Goal: Task Accomplishment & Management: Complete application form

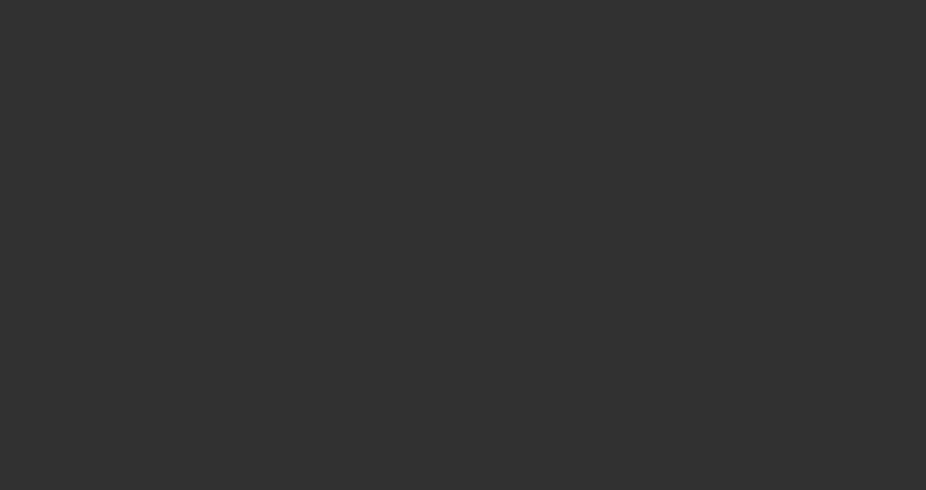
select select "4"
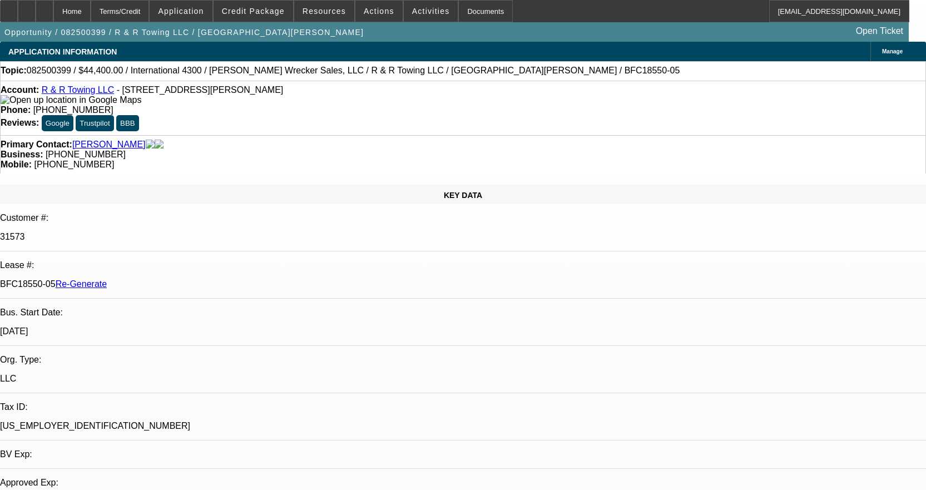
select select "0"
select select "6"
click at [471, 14] on div "Documents" at bounding box center [485, 11] width 55 height 22
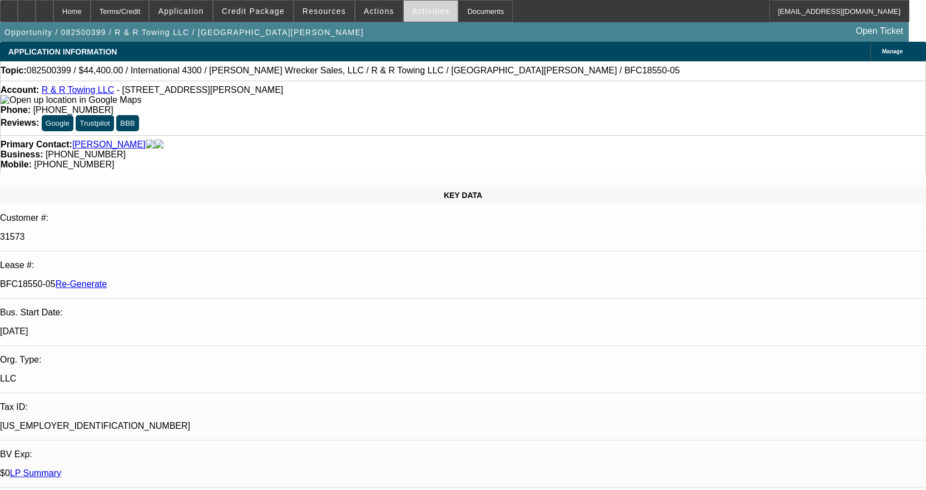
click at [414, 11] on span "Activities" at bounding box center [431, 11] width 38 height 9
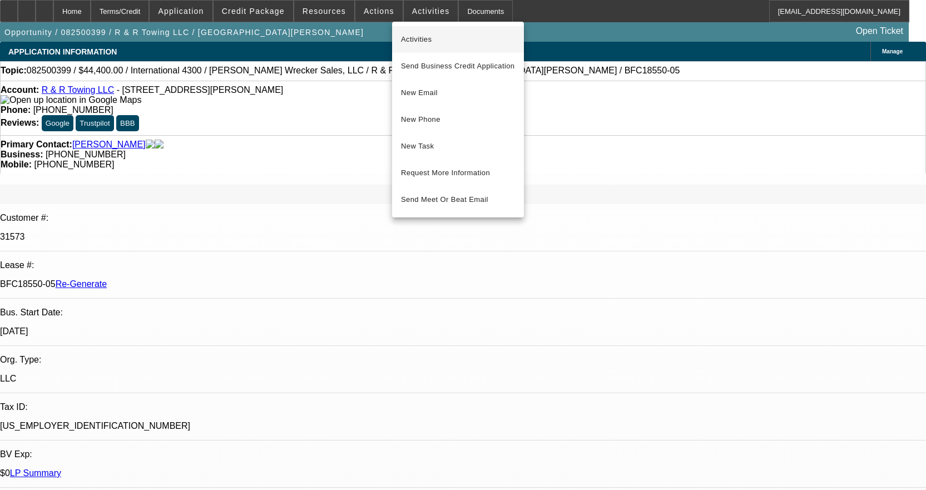
click at [421, 40] on span "Activities" at bounding box center [458, 39] width 114 height 13
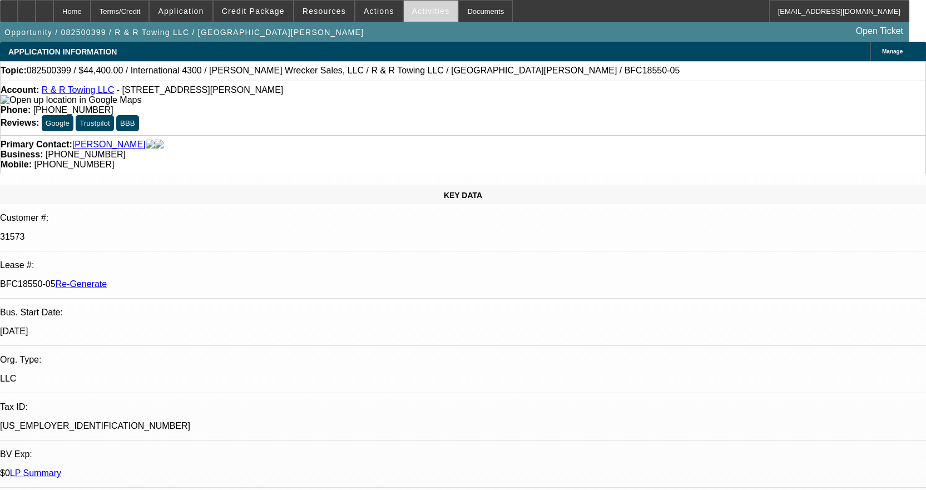
click at [413, 16] on span at bounding box center [431, 11] width 55 height 27
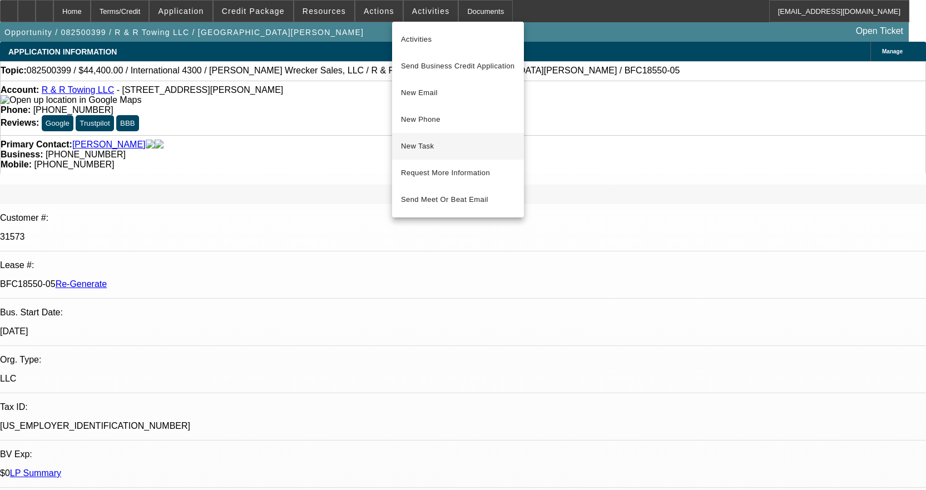
click at [435, 144] on span "New Task" at bounding box center [458, 146] width 114 height 13
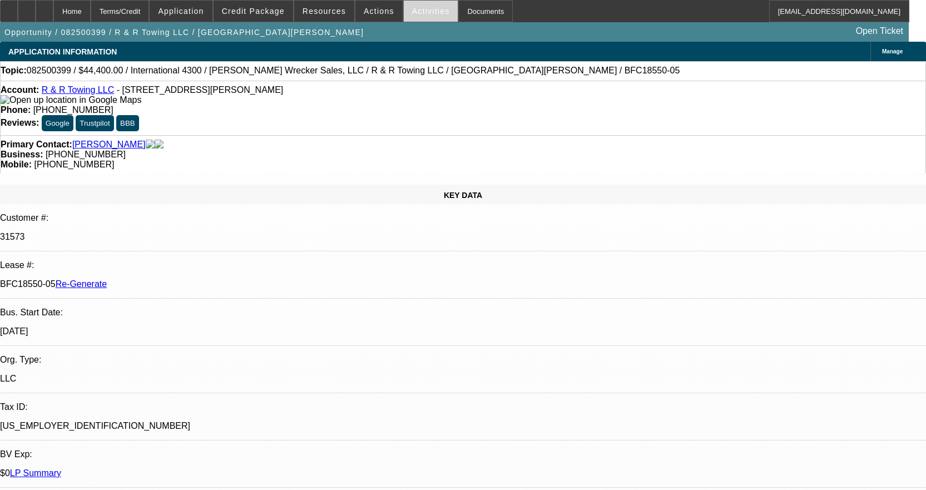
click at [412, 13] on span "Activities" at bounding box center [431, 11] width 38 height 9
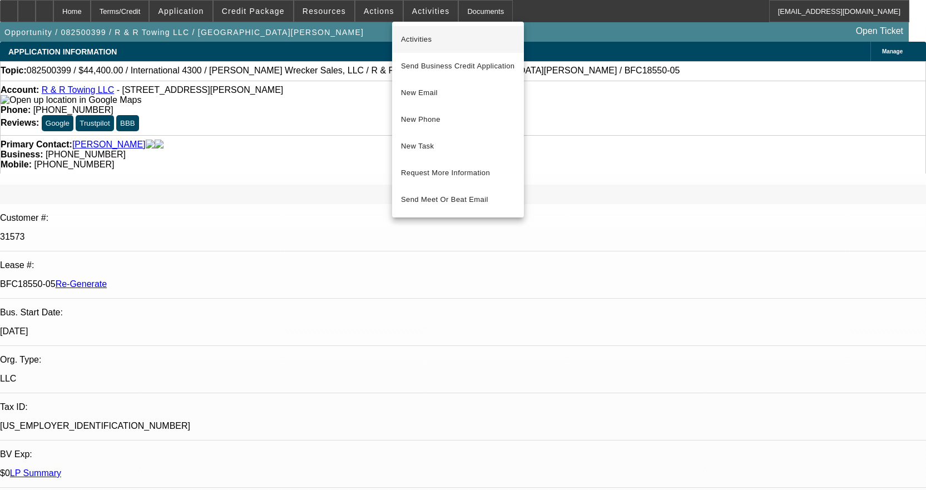
click at [418, 35] on span "Activities" at bounding box center [458, 39] width 114 height 13
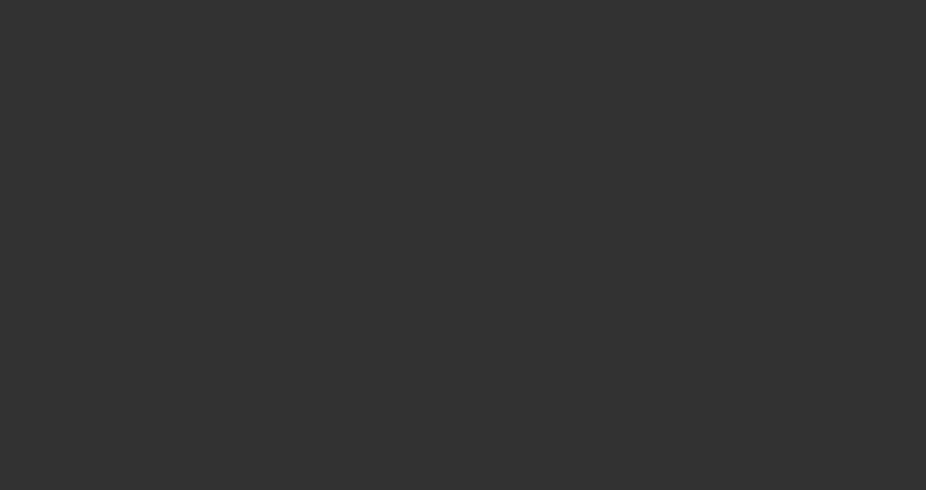
select select "3"
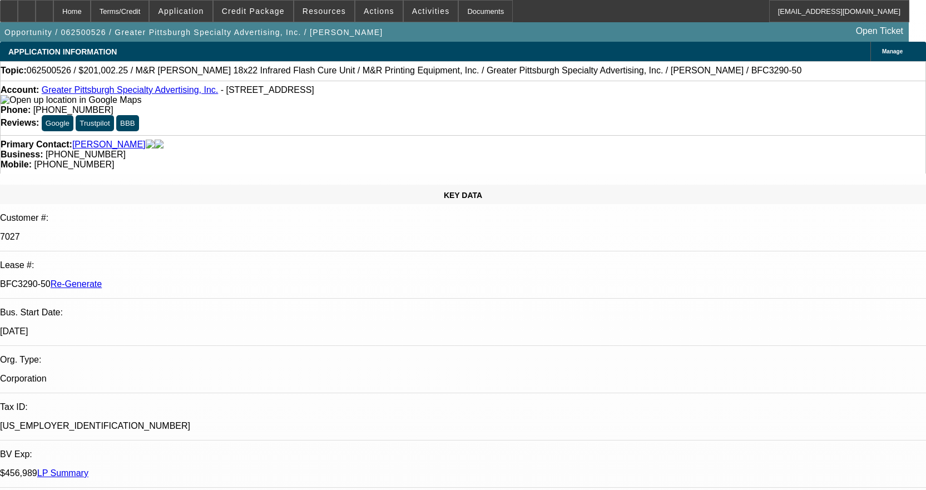
select select "0"
select select "2"
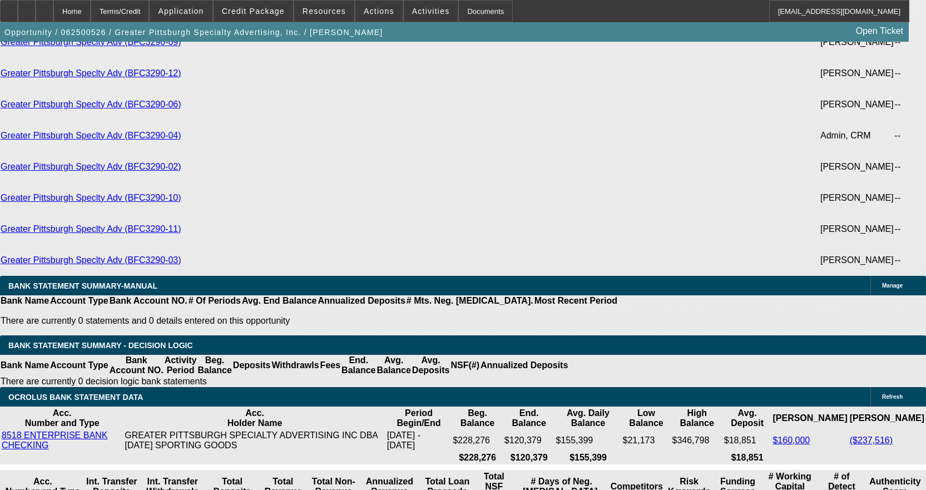
scroll to position [3560, 0]
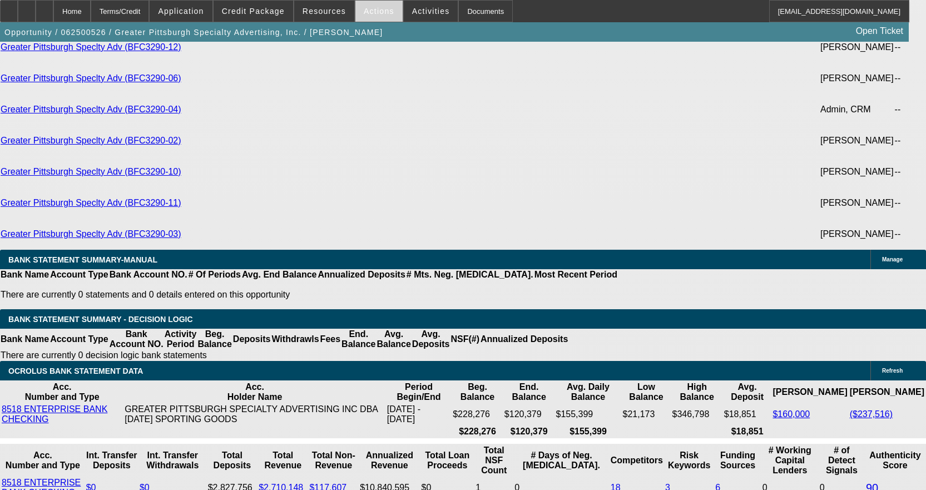
click at [389, 8] on span at bounding box center [378, 11] width 47 height 27
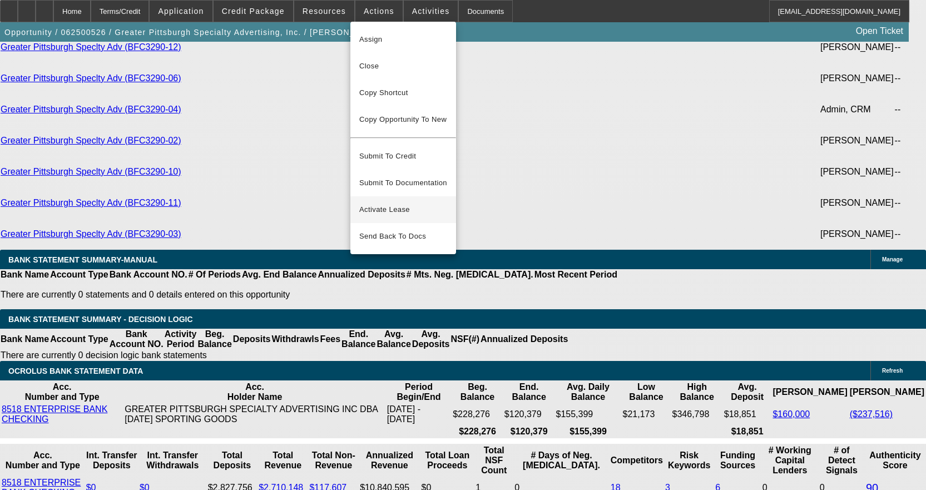
click at [396, 196] on button "Activate Lease" at bounding box center [403, 209] width 106 height 27
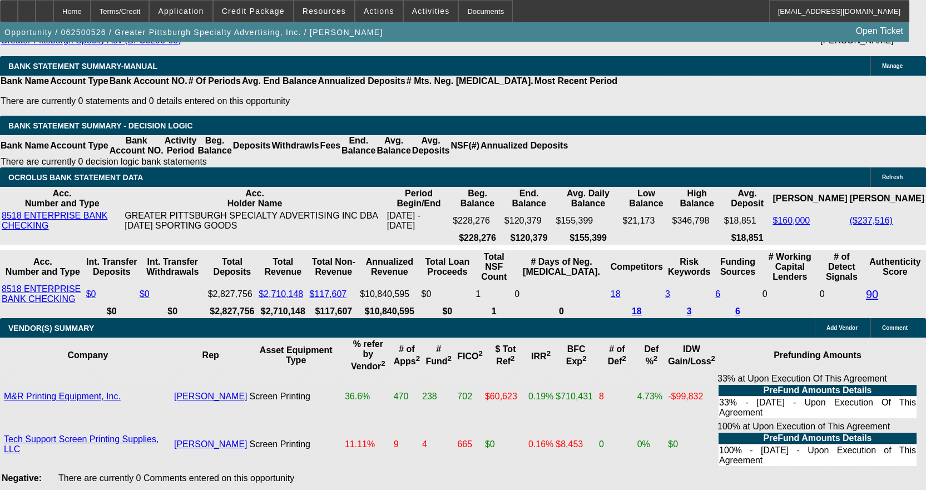
scroll to position [3829, 0]
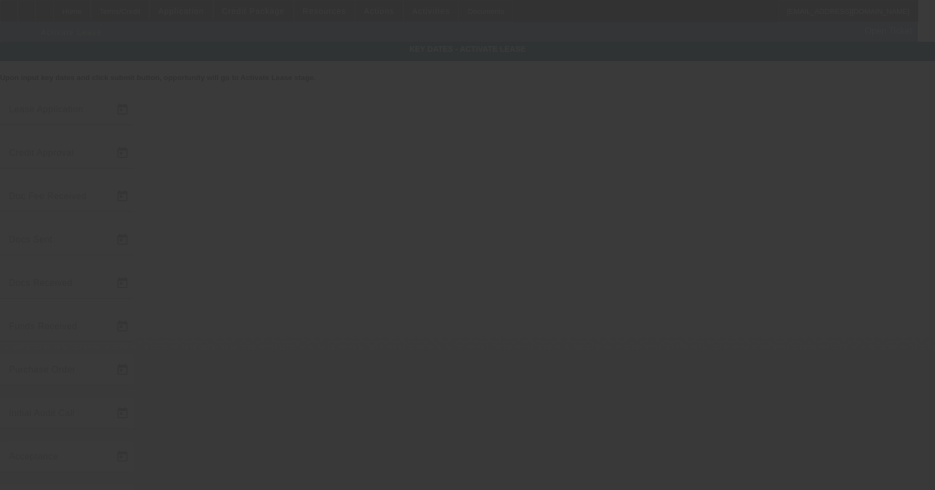
type input "6/20/2025"
type input "6/27/2025"
type input "7/17/2025"
type input "6/24/2025"
type input "7/17/2025"
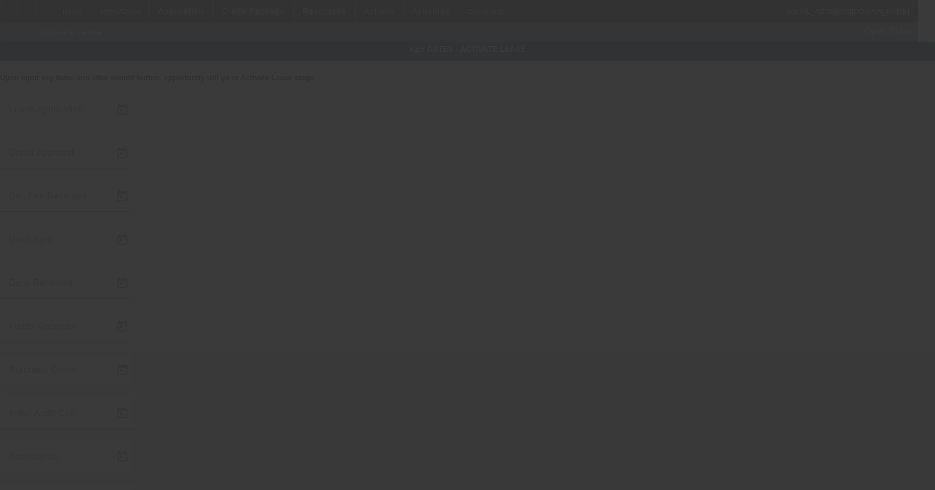
type input "7/17/2025"
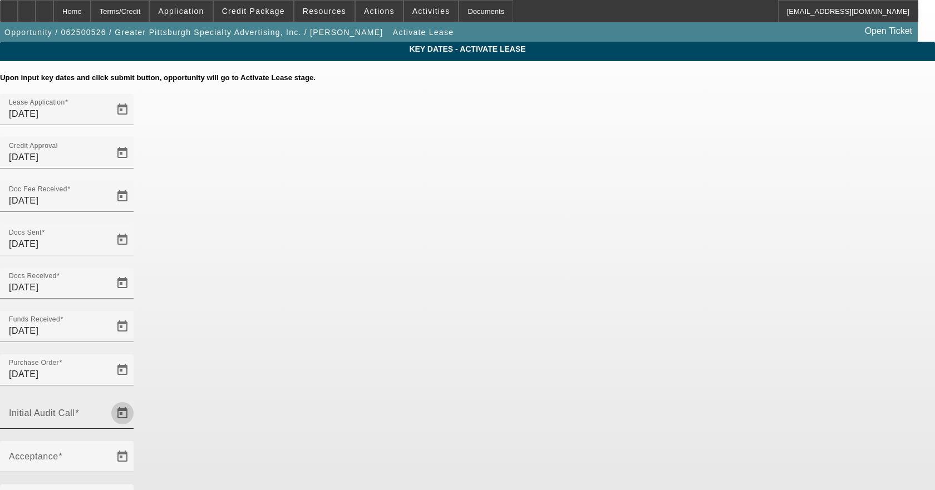
click at [136, 400] on span "Open calendar" at bounding box center [122, 413] width 27 height 27
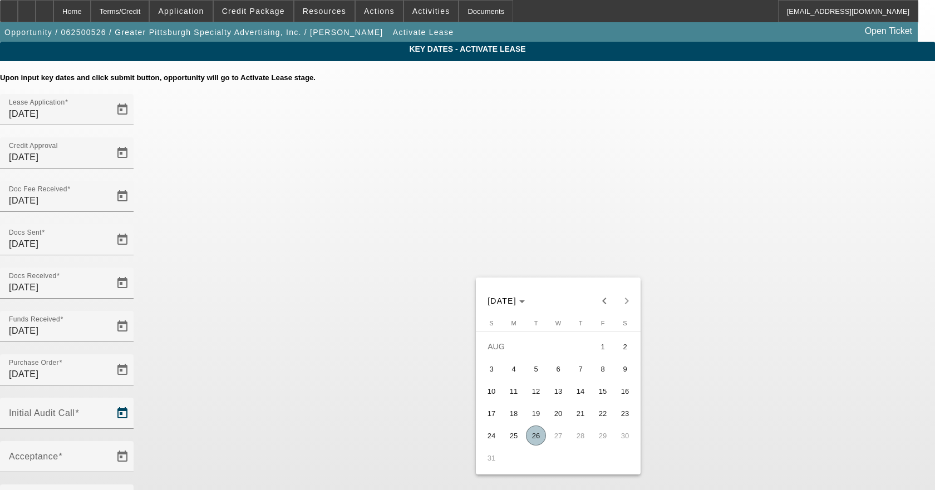
drag, startPoint x: 535, startPoint y: 441, endPoint x: 508, endPoint y: 386, distance: 61.5
click at [536, 439] on span "26" at bounding box center [536, 436] width 20 height 20
type input "8/26/2025"
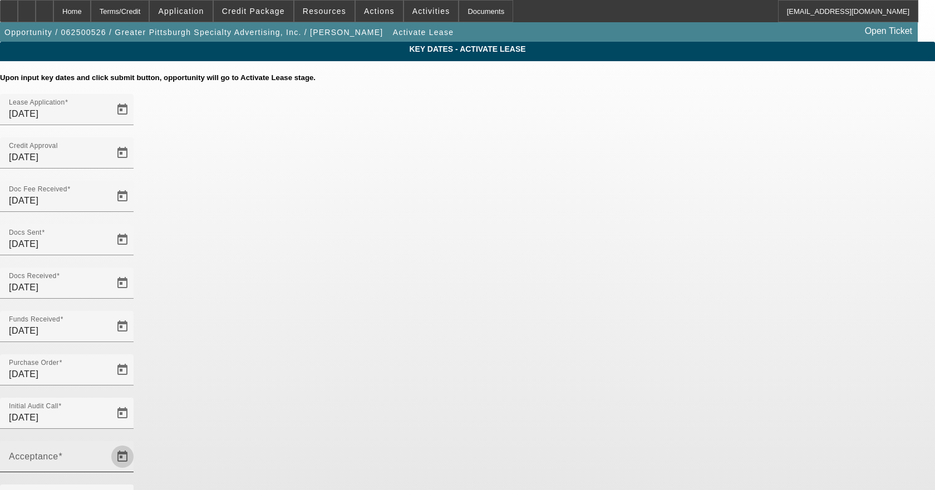
click at [136, 443] on span "Open calendar" at bounding box center [122, 456] width 27 height 27
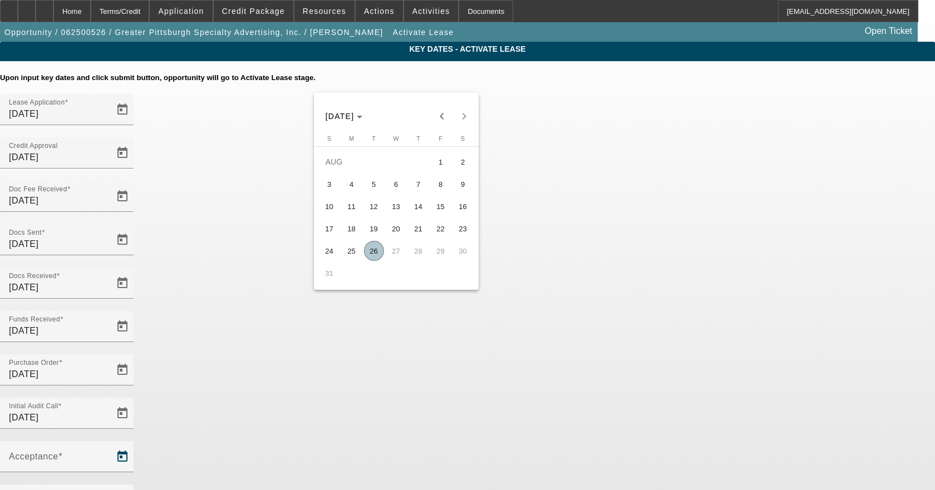
click at [357, 246] on span "25" at bounding box center [352, 251] width 20 height 20
type input "8/25/2025"
type input "9/1/2025"
type input "10/1/2025"
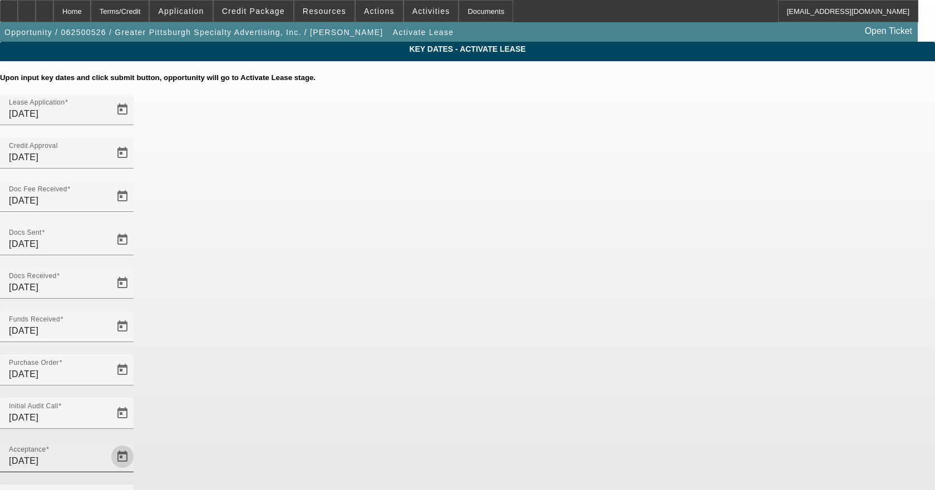
click at [136, 443] on span "Open calendar" at bounding box center [122, 456] width 27 height 27
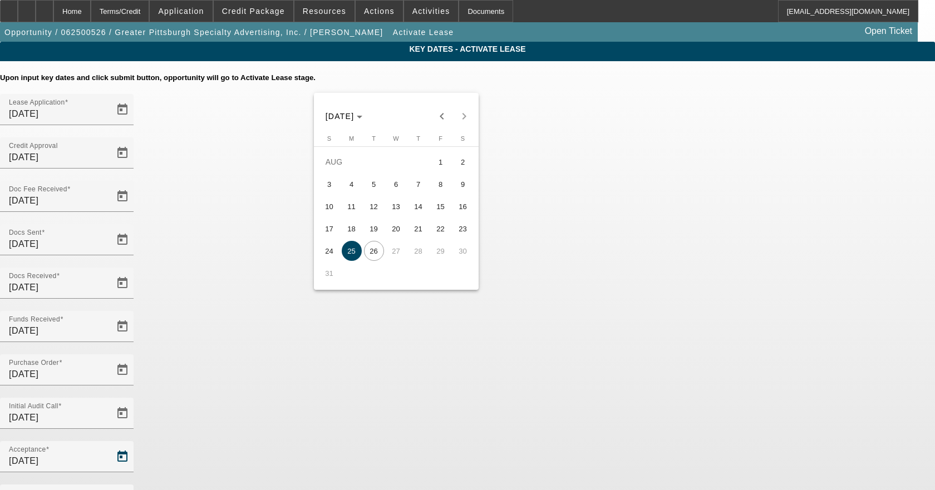
click at [374, 256] on span "26" at bounding box center [374, 251] width 20 height 20
type input "8/26/2025"
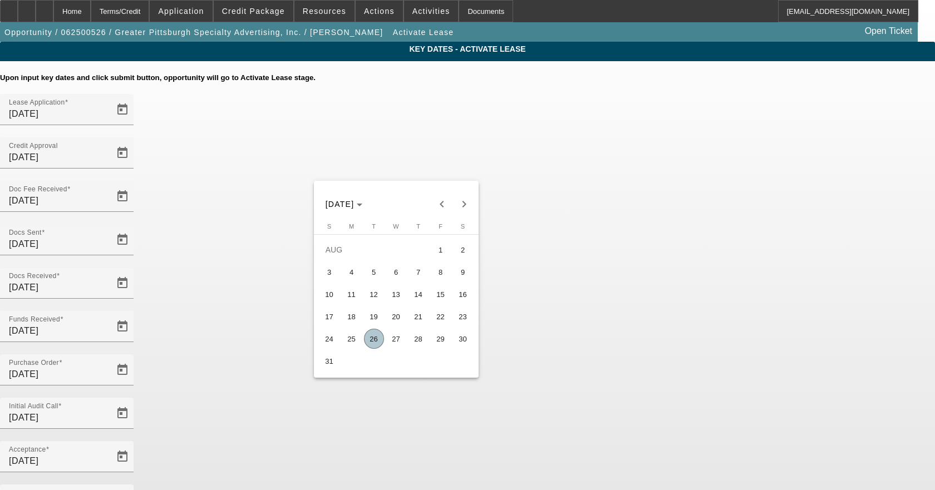
click at [419, 343] on span "28" at bounding box center [418, 339] width 20 height 20
type input "8/28/2025"
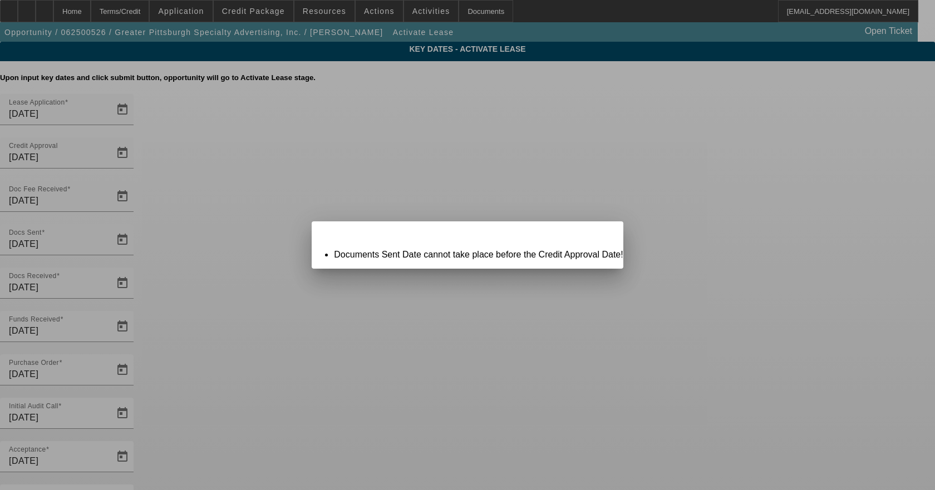
click at [601, 234] on span "Close" at bounding box center [608, 231] width 15 height 6
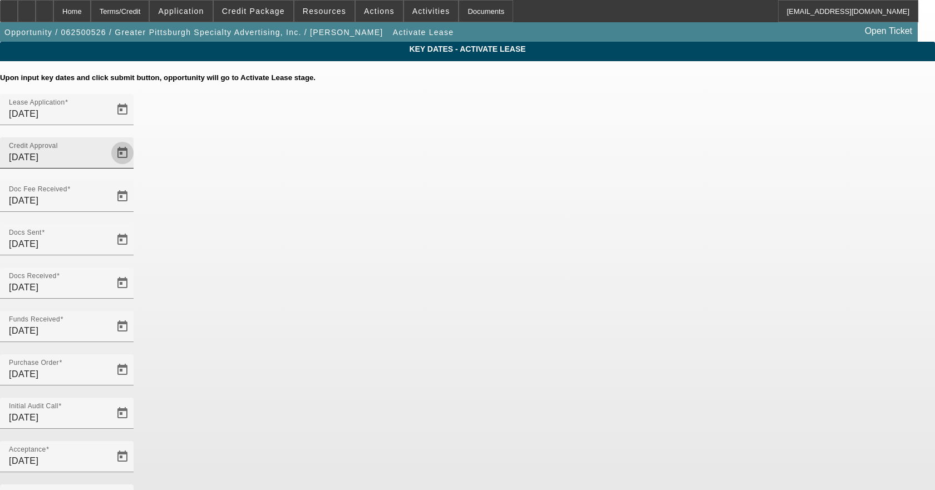
click at [136, 140] on span "Open calendar" at bounding box center [122, 153] width 27 height 27
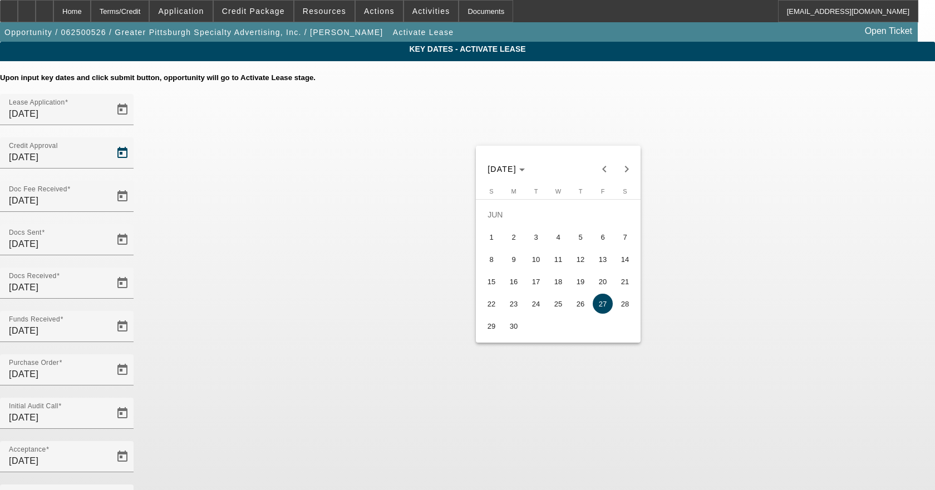
click at [542, 306] on span "24" at bounding box center [536, 304] width 20 height 20
type input "6/24/2025"
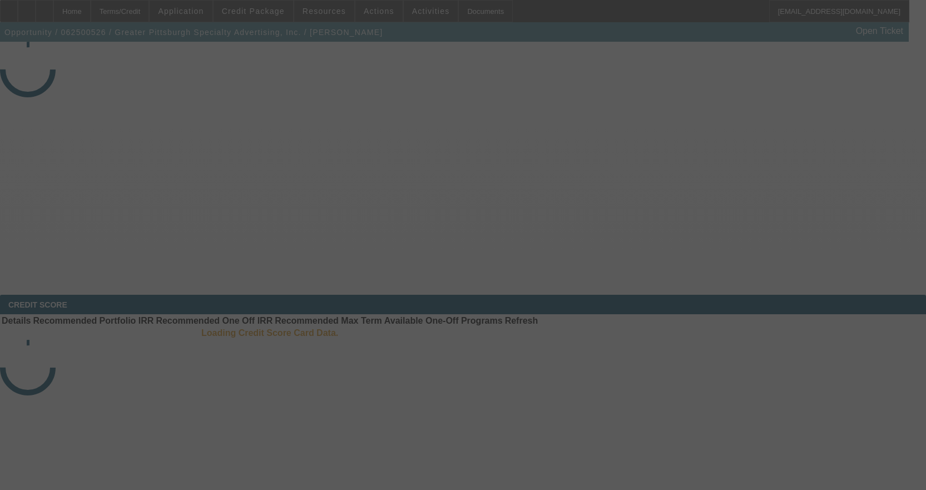
select select "4"
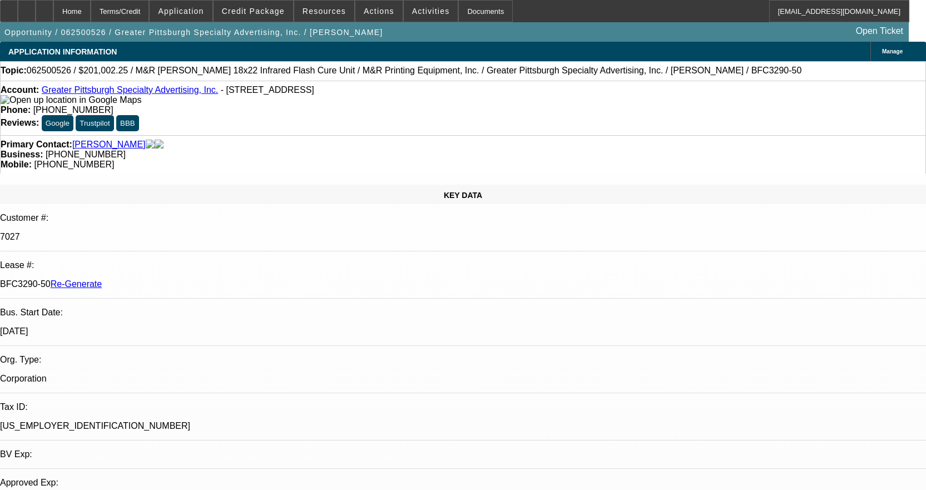
select select "0"
select select "2"
click at [253, 12] on span "Credit Package" at bounding box center [253, 11] width 63 height 9
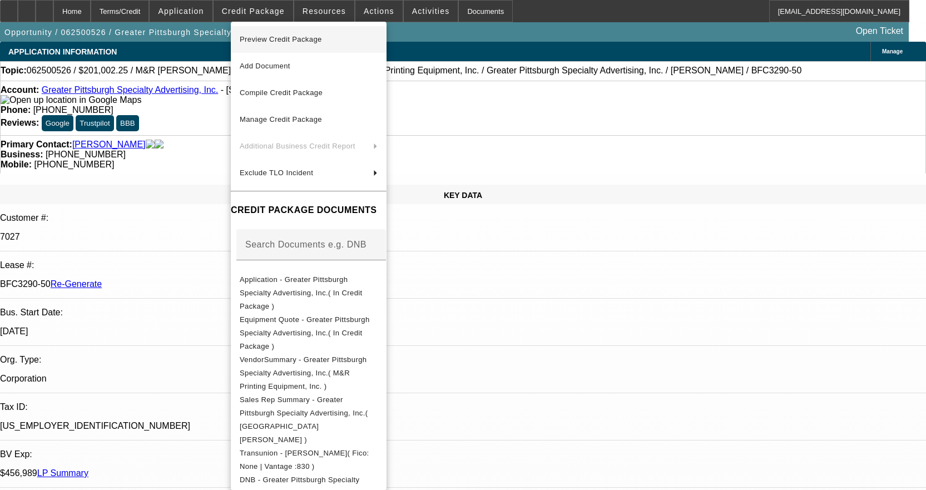
click at [269, 43] on span "Preview Credit Package" at bounding box center [309, 39] width 138 height 13
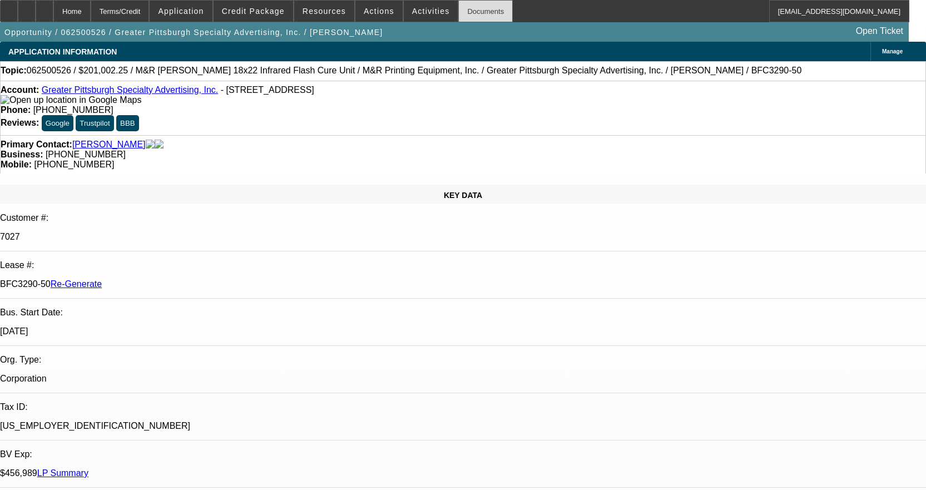
click at [467, 14] on div "Documents" at bounding box center [485, 11] width 55 height 22
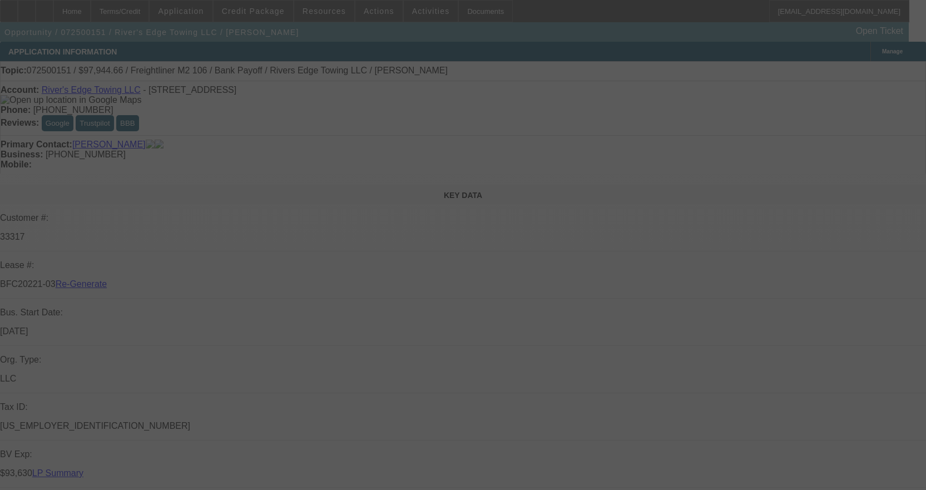
select select "3"
select select "0"
select select "2"
select select "0"
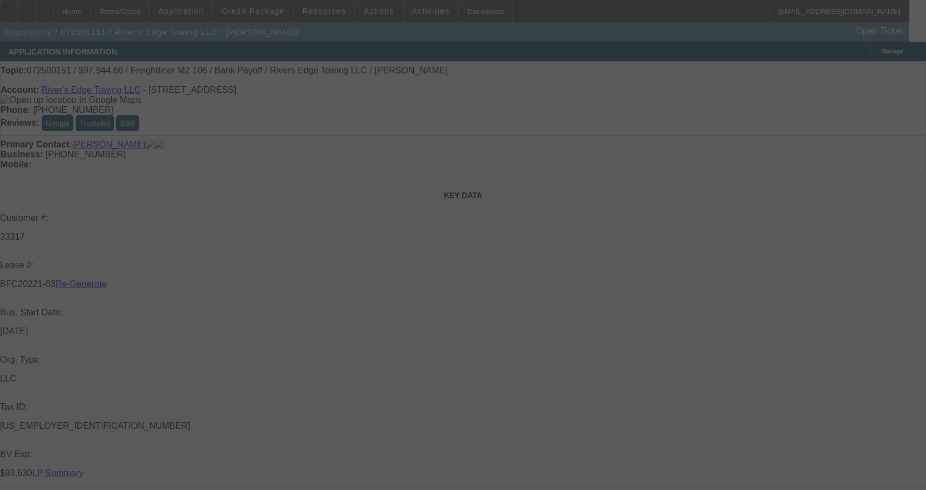
select select "6"
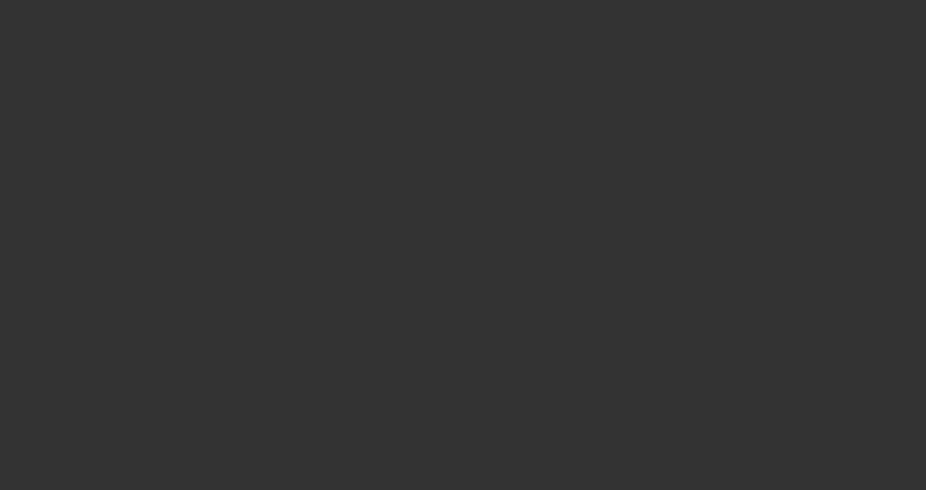
select select "3"
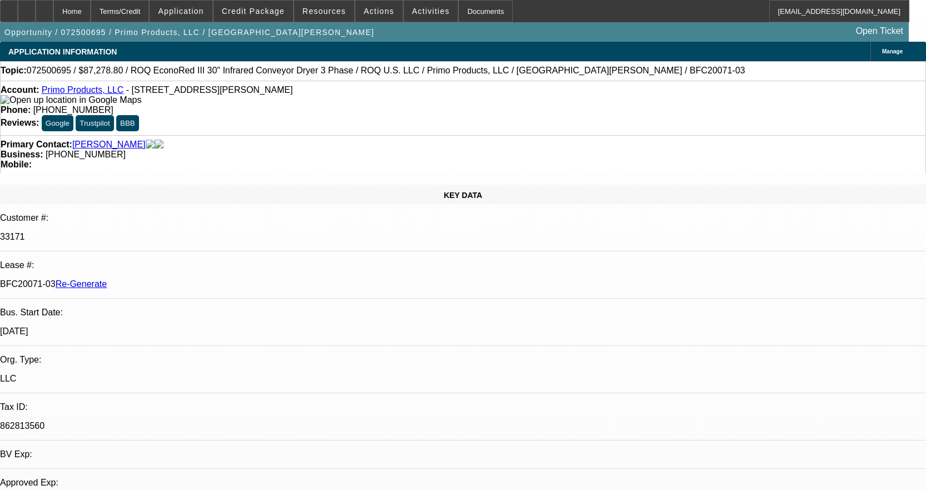
select select "0"
select select "2"
select select "0.1"
select select "1"
select select "2"
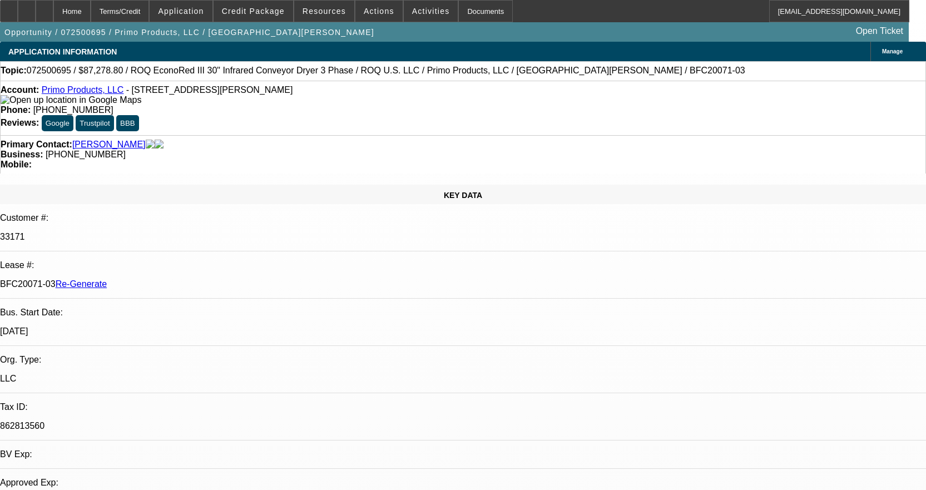
select select "4"
click at [467, 8] on div "Documents" at bounding box center [485, 11] width 55 height 22
